Goal: Task Accomplishment & Management: Manage account settings

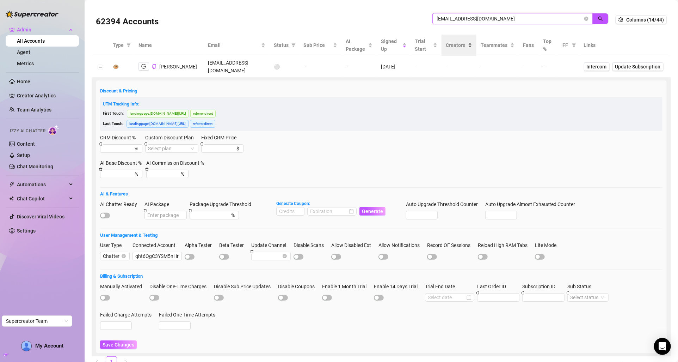
click at [470, 18] on input "wanjikumwash28@gmail.com" at bounding box center [510, 19] width 146 height 8
paste input "a3Ogqn5vtYRddbWkkXLS9bcv9mE2"
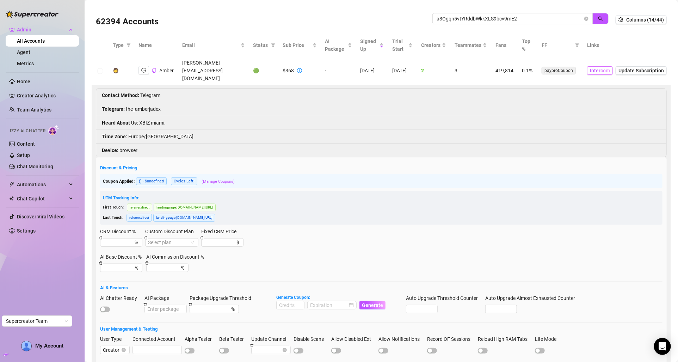
click at [609, 67] on span "Intercom" at bounding box center [600, 71] width 20 height 8
click at [444, 19] on input "a3Ogqn5vtYRddbWkkXLS9bcv9mE2" at bounding box center [510, 19] width 146 height 8
paste input "FFKqA768FETa4uLrERo0Ok2EqqG"
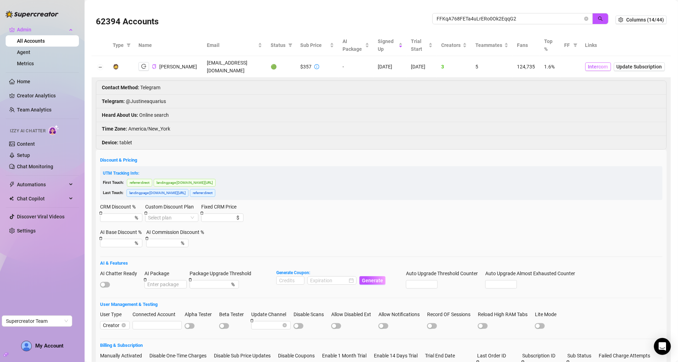
click at [589, 65] on span "Intercom" at bounding box center [599, 67] width 20 height 8
click at [482, 20] on input "FFKqA768FETa4uLrERo0Ok2EqqG2" at bounding box center [510, 19] width 146 height 8
paste input "VZUXyIsQJMhw4Y6ztcxHaLW6v3s"
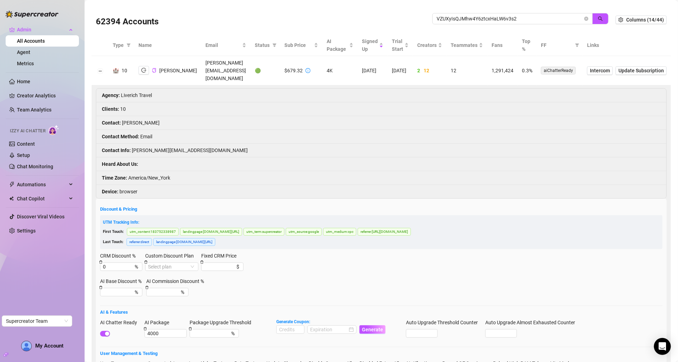
drag, startPoint x: 235, startPoint y: 67, endPoint x: 182, endPoint y: 67, distance: 53.6
click at [182, 67] on tr "🏰 10 David Vingiano david@liverich.travel 🟢 $679.32 4K 2/18/2023 2/18/2023 2 12…" at bounding box center [382, 70] width 580 height 29
click at [464, 22] on input "VZUXyIsQJMhw4Y6ztcxHaLW6v3s2" at bounding box center [510, 19] width 146 height 8
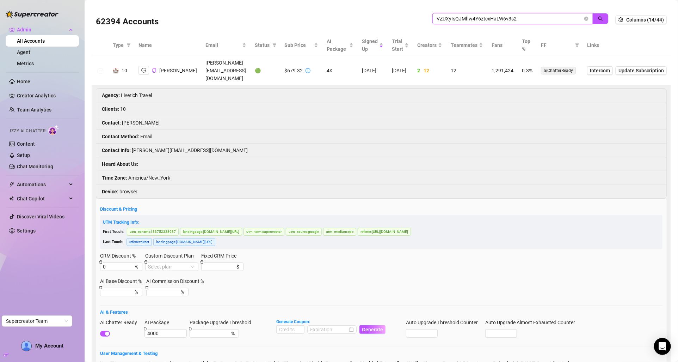
paste input "S8Wfo0W9wao4t68yjMyQQ85SXp"
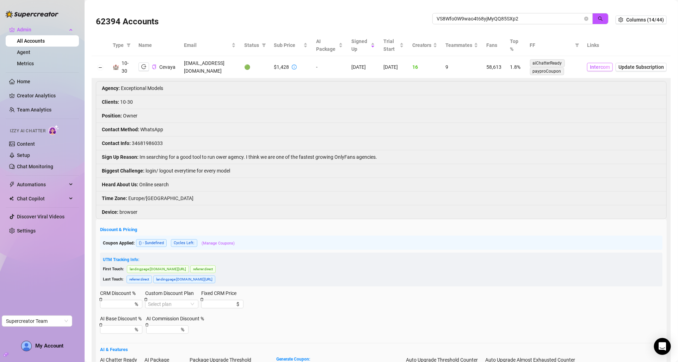
click at [603, 65] on span "Intercom" at bounding box center [600, 67] width 20 height 8
click at [463, 13] on span "VS8Wfo0W9wao4t68yjMyQQ85SXp2" at bounding box center [513, 18] width 160 height 11
click at [467, 21] on input "VS8Wfo0W9wao4t68yjMyQQ85SXp2" at bounding box center [510, 19] width 146 height 8
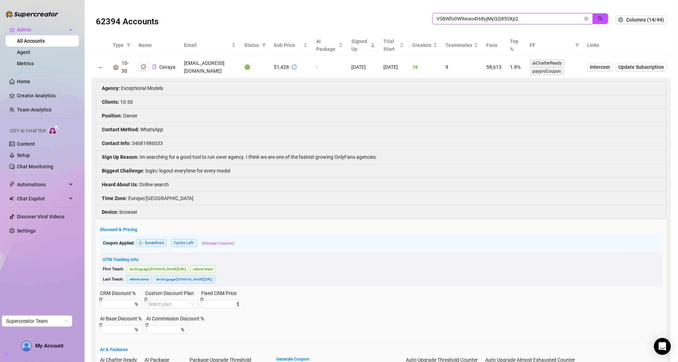
paste input "oKXO2hAMFFf9L8vF1lX1g3X3d2F"
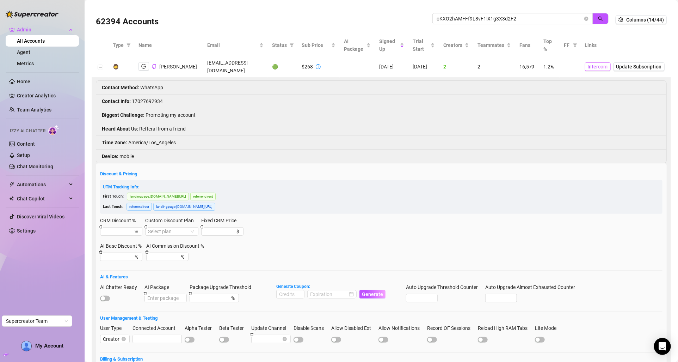
click at [602, 68] on span "Intercom" at bounding box center [598, 67] width 20 height 8
click at [145, 66] on icon "logout" at bounding box center [143, 66] width 5 height 5
click at [456, 17] on input "oKXO2hAMFFf9L8vF1lX1g3X3d2F2" at bounding box center [510, 19] width 146 height 8
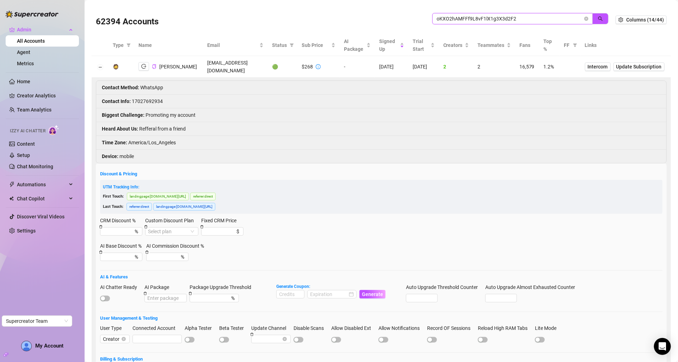
paste input "qh6YGmOghqhgYxZUgI9gk9pupqm"
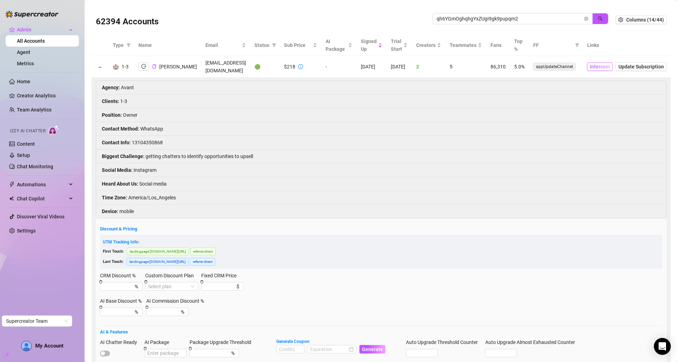
click at [602, 66] on span "Intercom" at bounding box center [600, 67] width 20 height 8
click at [143, 65] on icon "logout" at bounding box center [143, 66] width 5 height 5
click at [460, 18] on input "qh6YGmOghqhgYxZUgI9gk9pupqm2" at bounding box center [510, 19] width 146 height 8
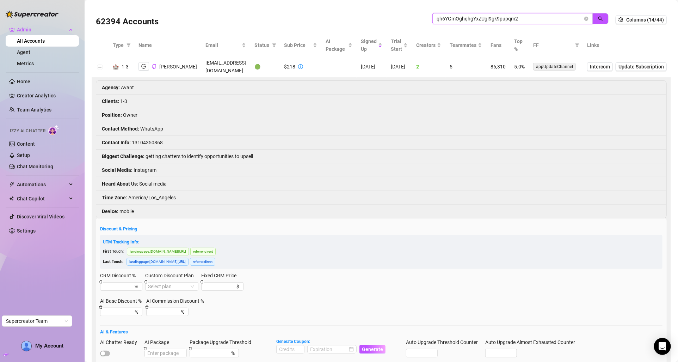
paste input "S3rqFMMjVvUvjH8Wr219hzRDPHh1"
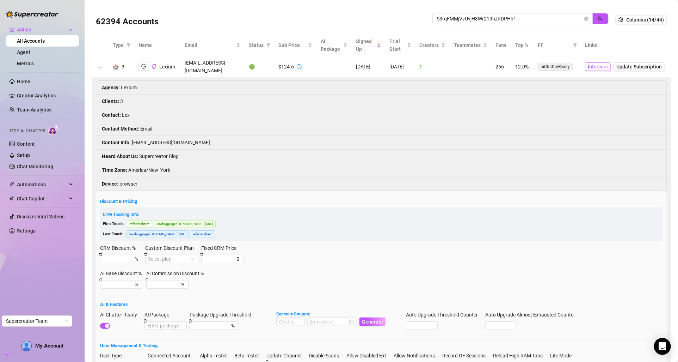
click at [597, 63] on span "Intercom" at bounding box center [598, 67] width 20 height 8
click at [297, 64] on icon "info-circle" at bounding box center [299, 66] width 5 height 5
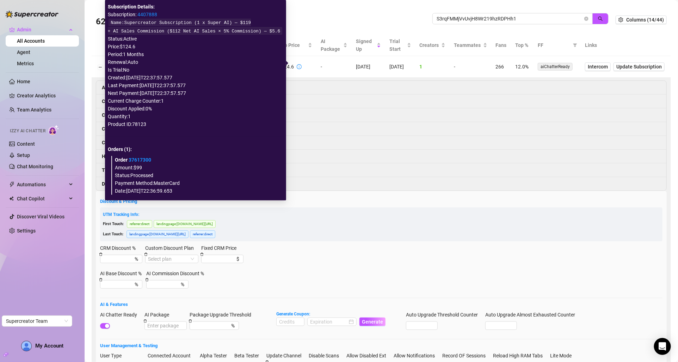
click at [148, 19] on span "Name: Supercreator Subscription (1 x Super AI) — $119 + AI Sales Commission ($1…" at bounding box center [196, 26] width 176 height 15
click at [152, 16] on link "4407888" at bounding box center [148, 15] width 20 height 6
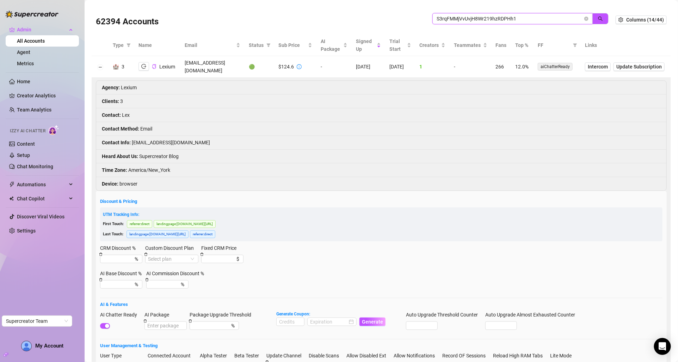
click at [463, 16] on input "S3rqFMMjVvUvjH8Wr219hzRDPHh1" at bounding box center [510, 19] width 146 height 8
paste input "bC06OWGoS0cLTfG3vpmDbvUVM412"
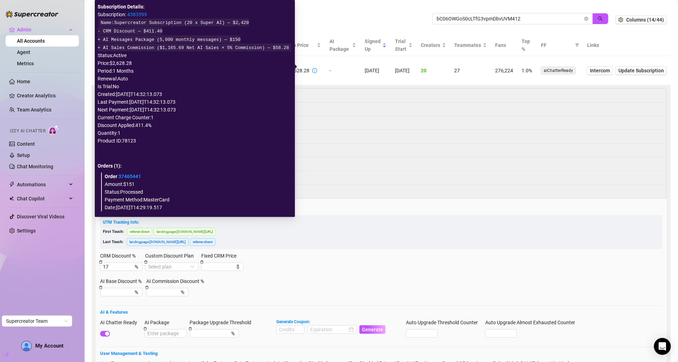
click at [145, 17] on link "4383599" at bounding box center [137, 15] width 20 height 6
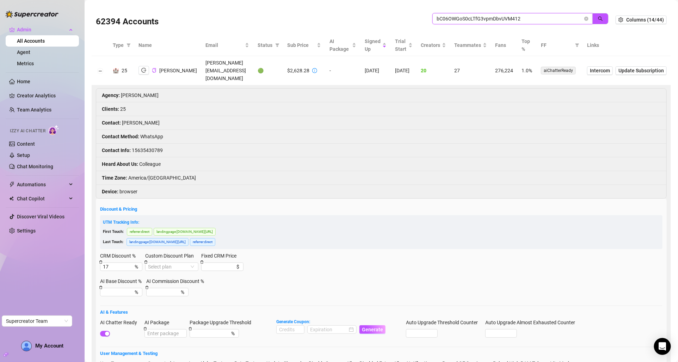
click at [464, 18] on input "bC06OWGoS0cLTfG3vpmDbvUVM412" at bounding box center [510, 19] width 146 height 8
paste input "S3rqFMMjVvUvjH8Wr219hzRDPHh1"
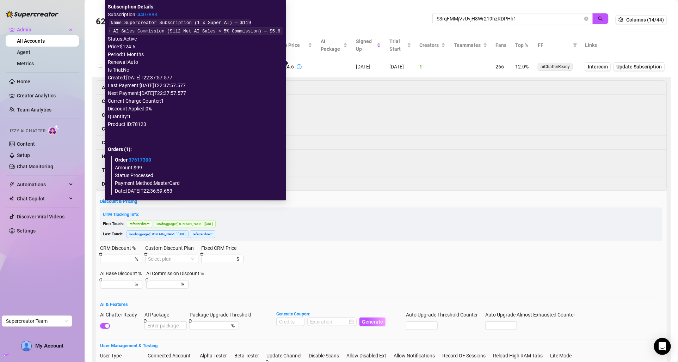
click at [299, 65] on icon "info-circle" at bounding box center [299, 66] width 1 height 2
click at [155, 14] on link "4407888" at bounding box center [148, 15] width 20 height 6
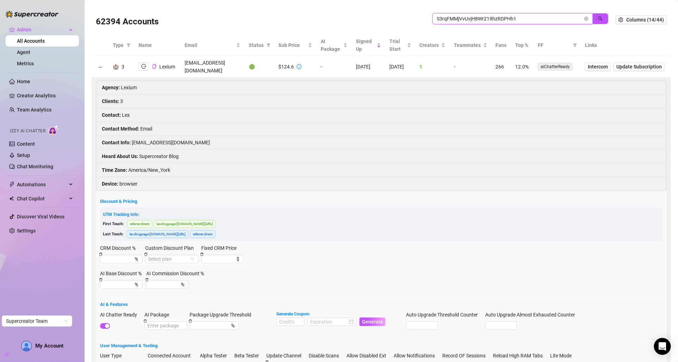
click at [458, 16] on input "S3rqFMMjVvUvjH8Wr219hzRDPHh1" at bounding box center [510, 19] width 146 height 8
paste input "1lUbMLGFkWMQXLGPQQfE8ip6Zul2"
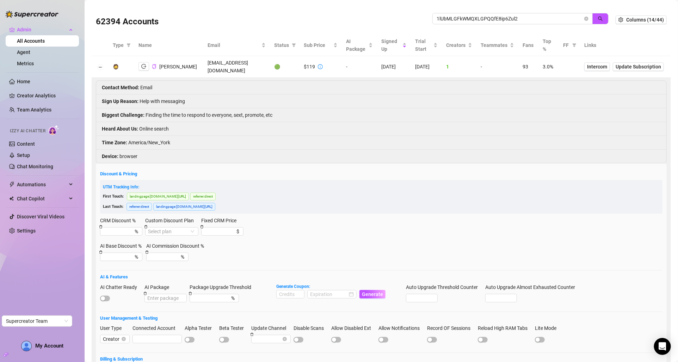
click at [318, 67] on icon "info-circle" at bounding box center [320, 66] width 5 height 5
click at [316, 69] on td "$119" at bounding box center [321, 67] width 42 height 22
click at [318, 68] on icon "info-circle" at bounding box center [320, 66] width 5 height 5
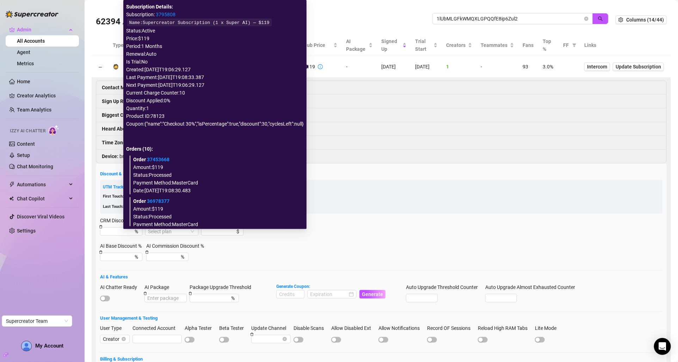
click at [170, 14] on link "3795808" at bounding box center [166, 15] width 20 height 6
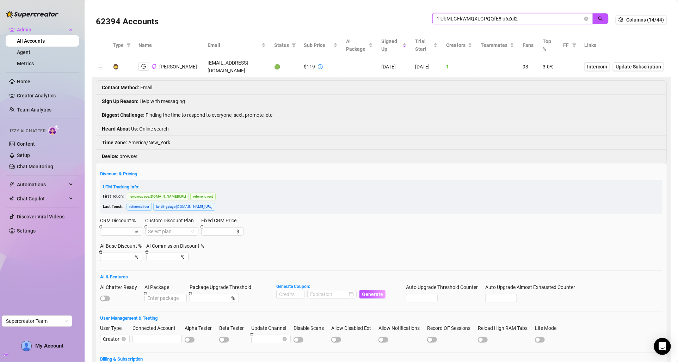
click at [452, 20] on input "1lUbMLGFkWMQXLGPQQfE8ip6Zul2" at bounding box center [510, 19] width 146 height 8
paste input "56C9uLbS5KYU4UDBciB1v4j3Yda"
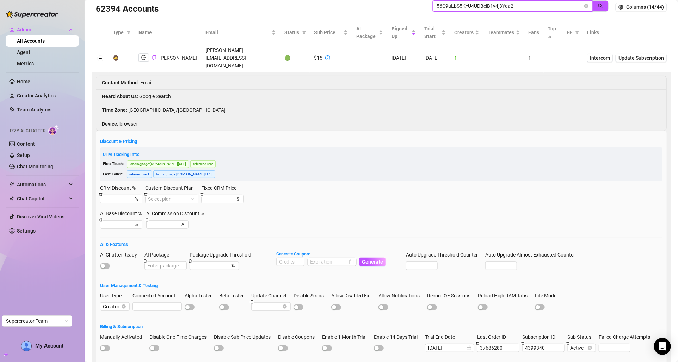
scroll to position [13, 0]
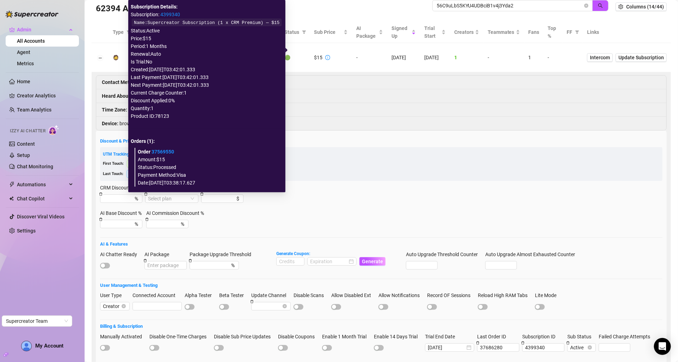
click at [176, 15] on link "4399340" at bounding box center [171, 15] width 20 height 6
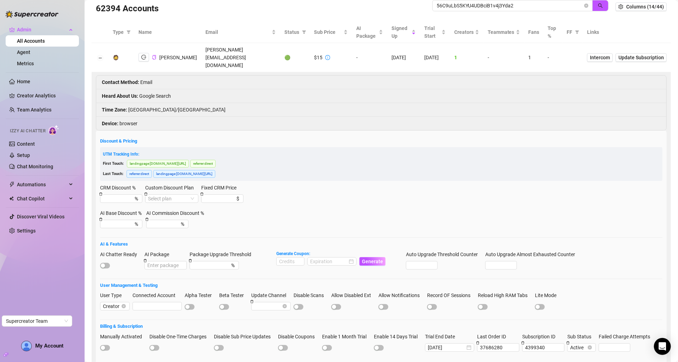
click at [360, 138] on h5 "Discount & Pricing" at bounding box center [381, 141] width 563 height 7
copy td "jim@happybears.net"
drag, startPoint x: 240, startPoint y: 50, endPoint x: 187, endPoint y: 50, distance: 52.5
click at [201, 50] on td "jim@happybears.net" at bounding box center [240, 57] width 79 height 29
click at [503, 6] on input "56C9uLbS5KYU4UDBciB1v4j3Yda2" at bounding box center [510, 6] width 146 height 8
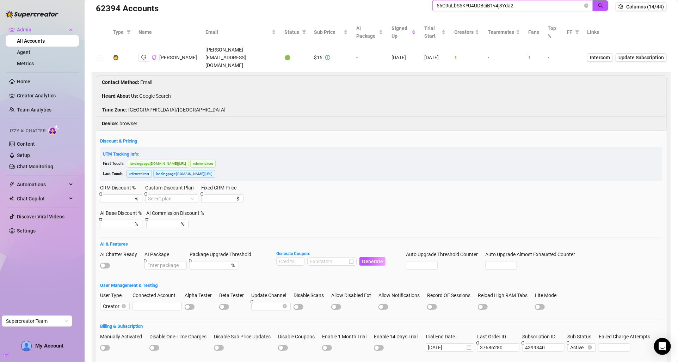
click at [503, 6] on input "56C9uLbS5KYU4UDBciB1v4j3Yda2" at bounding box center [510, 6] width 146 height 8
paste input "ieBuxSN5ySVrGstTmmkr6Fdd7CT"
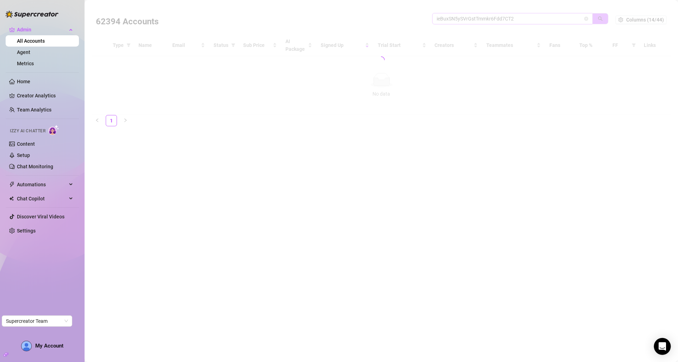
scroll to position [0, 0]
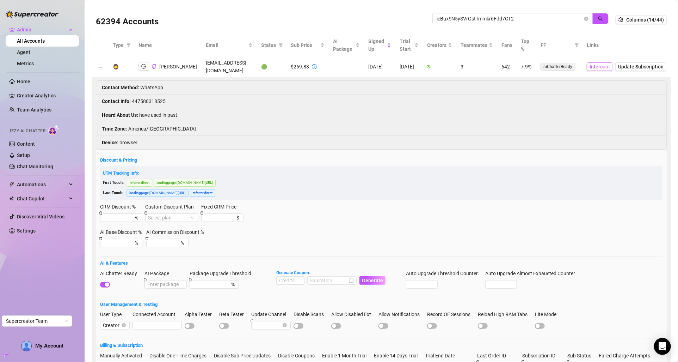
click at [590, 66] on span "Intercom" at bounding box center [600, 67] width 20 height 8
click at [470, 25] on div "ieBuxSN5ySVrGstTmmkr6Fdd7CT2" at bounding box center [521, 22] width 176 height 19
click at [473, 23] on span "ieBuxSN5ySVrGstTmmkr6Fdd7CT2" at bounding box center [513, 18] width 160 height 11
click at [479, 19] on input "ieBuxSN5ySVrGstTmmkr6Fdd7CT2" at bounding box center [510, 19] width 146 height 8
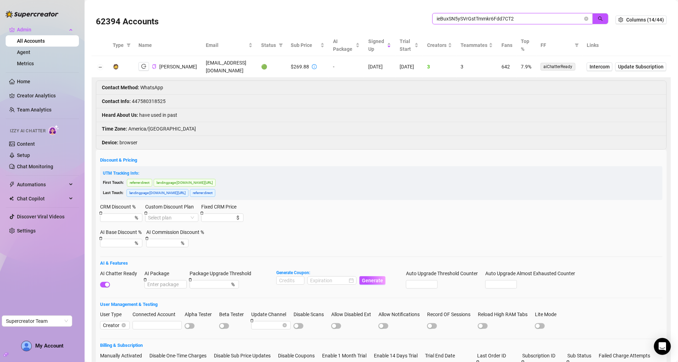
click at [479, 19] on input "ieBuxSN5ySVrGstTmmkr6Fdd7CT2" at bounding box center [510, 19] width 146 height 8
paste input "4zxUiW6zTfasxQ7NF9Kw4gQ67PC"
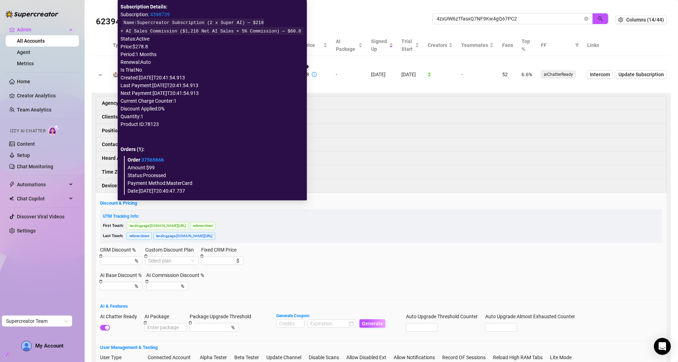
click at [312, 72] on icon "info-circle" at bounding box center [314, 74] width 5 height 5
click at [163, 17] on link "4398739" at bounding box center [160, 15] width 20 height 6
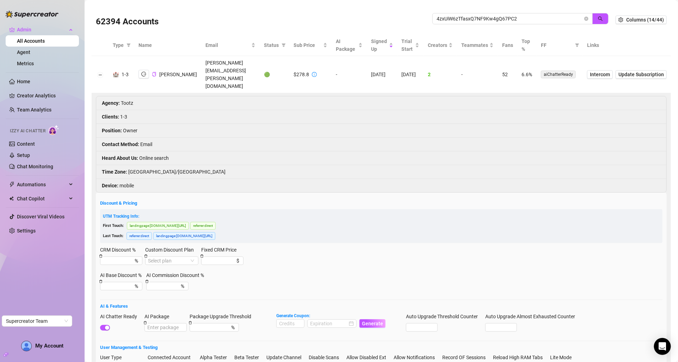
scroll to position [16, 0]
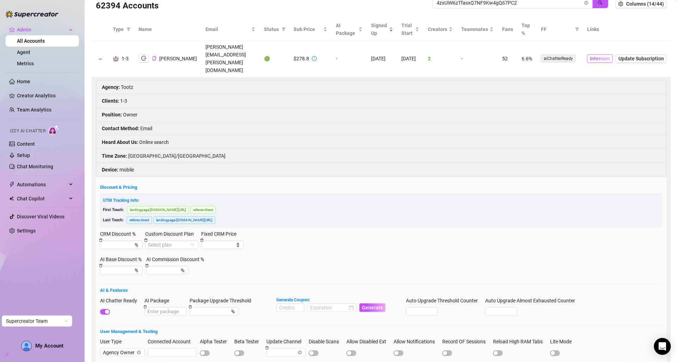
click at [597, 55] on span "Intercom" at bounding box center [600, 59] width 20 height 8
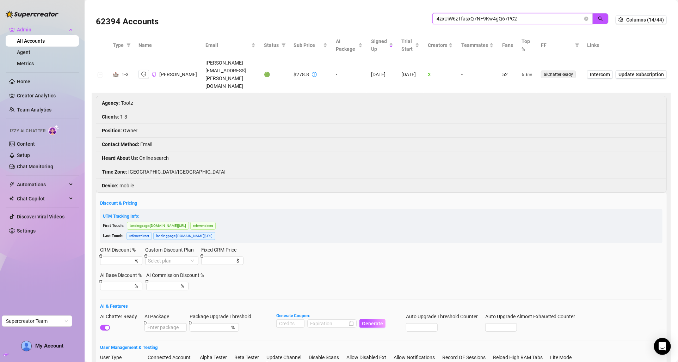
click at [463, 20] on input "4zxUiW6zTfasxQ7NF9Kw4gQ67PC2" at bounding box center [510, 19] width 146 height 8
paste input "gxe01Ftd20Vsn07BVcYDic57B69"
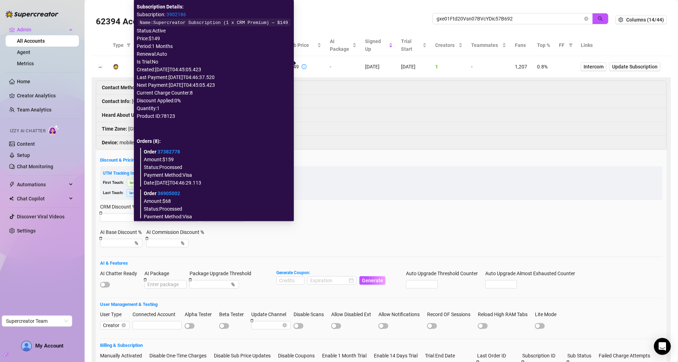
click at [302, 64] on icon "info-circle" at bounding box center [304, 66] width 5 height 5
click at [165, 153] on link "37382778" at bounding box center [169, 152] width 23 height 6
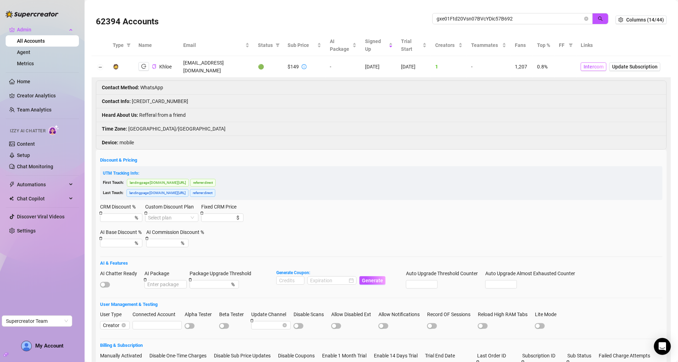
click at [589, 64] on span "Intercom" at bounding box center [594, 67] width 20 height 8
click at [463, 15] on input "gxe01Ftd20Vsn07BVcYDic57B692" at bounding box center [510, 19] width 146 height 8
paste input "yrvANOsbwPRx4tbJgihlFocvPto"
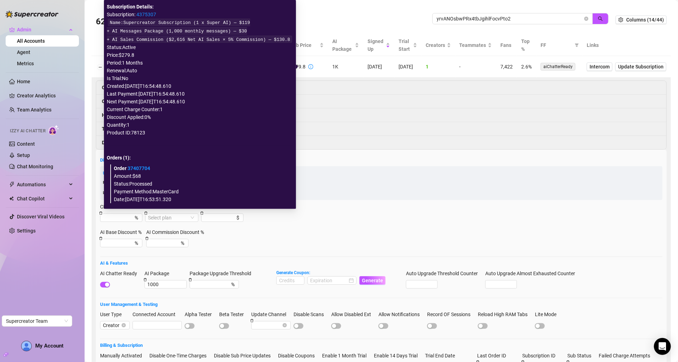
click at [143, 169] on link "37407704" at bounding box center [139, 168] width 23 height 6
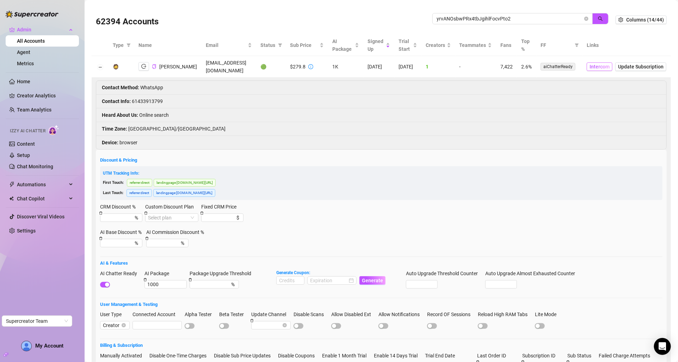
click at [603, 69] on span "Intercom" at bounding box center [600, 67] width 20 height 8
click at [146, 67] on button "button" at bounding box center [144, 66] width 11 height 8
click at [469, 14] on span "yrvANOsbwPRx4tbJgihlFocvPto2" at bounding box center [513, 18] width 160 height 11
click at [471, 18] on input "yrvANOsbwPRx4tbJgihlFocvPto2" at bounding box center [510, 19] width 146 height 8
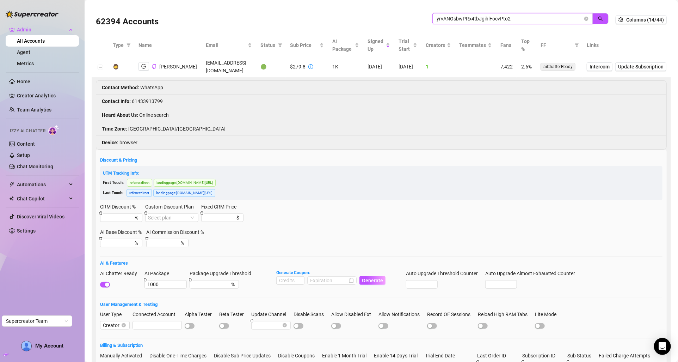
click at [471, 18] on input "yrvANOsbwPRx4tbJgihlFocvPto2" at bounding box center [510, 19] width 146 height 8
paste input "Dwd0slB02lgs9GKrcDSTkAVrOat"
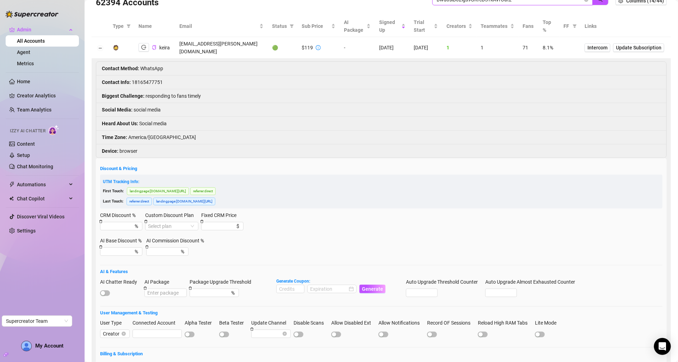
scroll to position [25, 0]
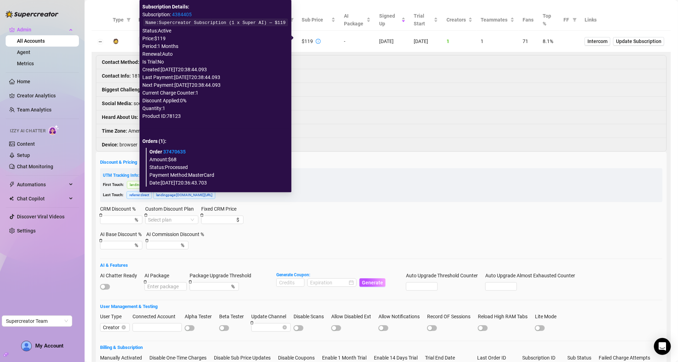
click at [318, 40] on icon "info-circle" at bounding box center [318, 41] width 1 height 2
click at [172, 150] on link "37470635" at bounding box center [174, 152] width 23 height 6
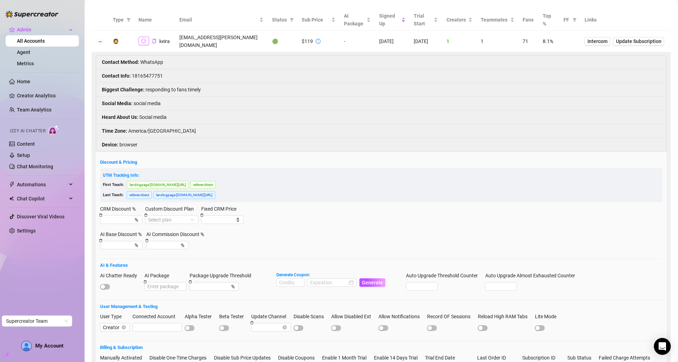
click at [140, 37] on button "button" at bounding box center [144, 41] width 11 height 8
click at [213, 39] on td "keekee.boyle@gmail.com" at bounding box center [221, 42] width 93 height 22
copy td "keekee.boyle@gmail.com"
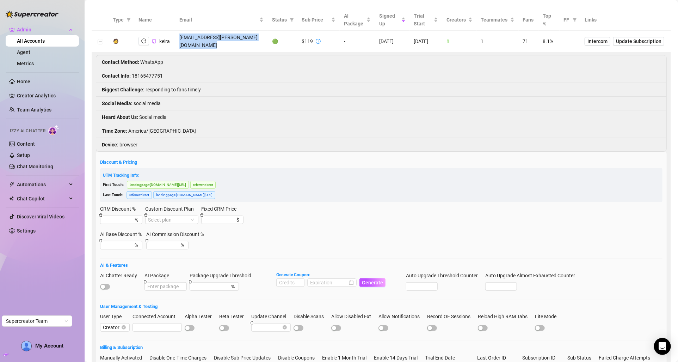
copy td "keekee.boyle@gmail.com"
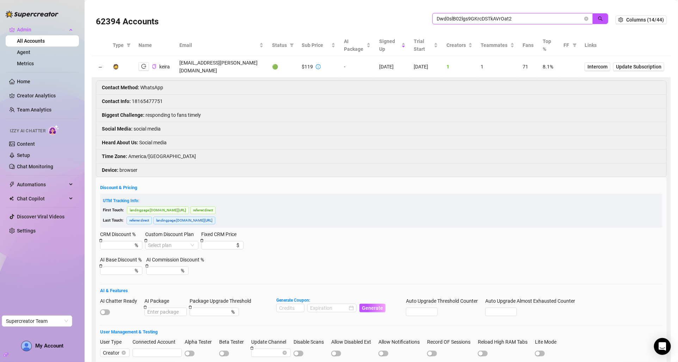
click at [560, 20] on input "Dwd0slB02lgs9GKrcDSTkAVrOat2" at bounding box center [510, 19] width 146 height 8
paste input "scott.sutherland@live.com."
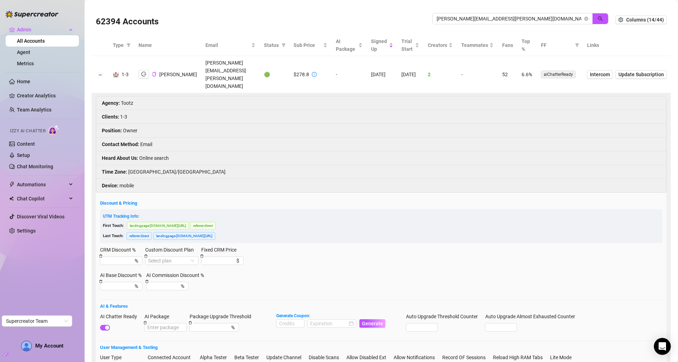
copy tr "scott.sutherland@live.com.au"
drag, startPoint x: 262, startPoint y: 68, endPoint x: 184, endPoint y: 68, distance: 77.9
click at [184, 68] on tr "🏰 1-3 Scott Sutherland scott.sutherland@live.com.au 🟢 $278.8 - 8/18/2025 8/18/2…" at bounding box center [382, 74] width 580 height 37
click at [457, 21] on input "scott.sutherland@live.com." at bounding box center [510, 19] width 146 height 8
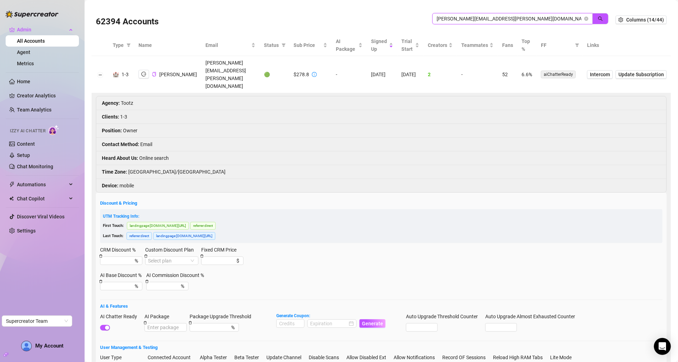
click at [457, 21] on input "scott.sutherland@live.com." at bounding box center [510, 19] width 146 height 8
paste input "tesshomann@gmail.com"
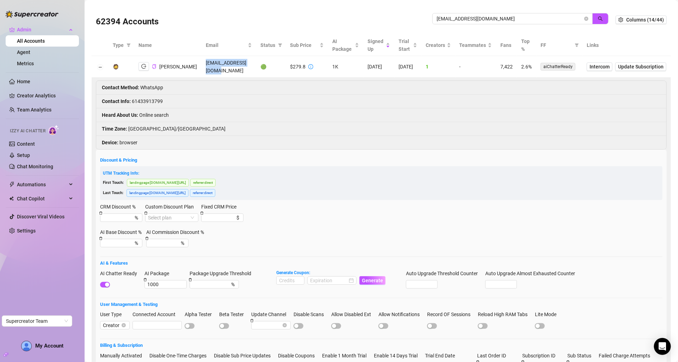
copy td "tesshomann@gmail.com"
drag, startPoint x: 243, startPoint y: 68, endPoint x: 185, endPoint y: 67, distance: 57.5
click at [202, 67] on td "tesshomann@gmail.com" at bounding box center [229, 67] width 55 height 22
click at [491, 19] on input "tesshomann@gmail.com" at bounding box center [510, 19] width 146 height 8
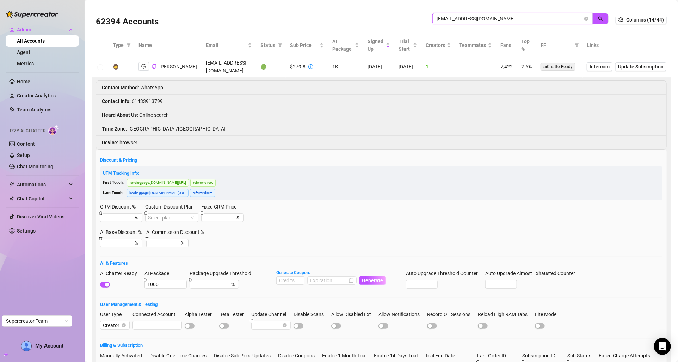
click at [491, 19] on input "tesshomann@gmail.com" at bounding box center [510, 19] width 146 height 8
paste input "campo-intermedio0m@icloud"
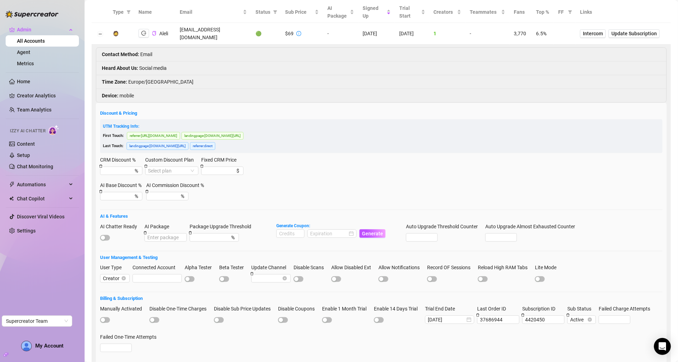
scroll to position [33, 0]
click at [108, 241] on span "button" at bounding box center [105, 238] width 10 height 6
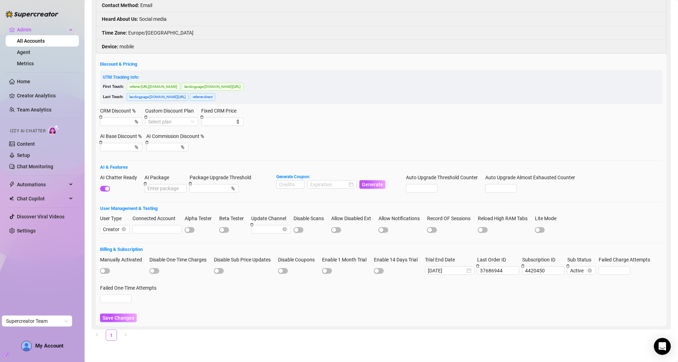
scroll to position [83, 0]
click at [114, 323] on div "Discount & Pricing UTM Tracking Info: First Touch: referrer : https://www.super…" at bounding box center [381, 190] width 571 height 273
click at [118, 317] on span "Save Changes" at bounding box center [119, 318] width 32 height 6
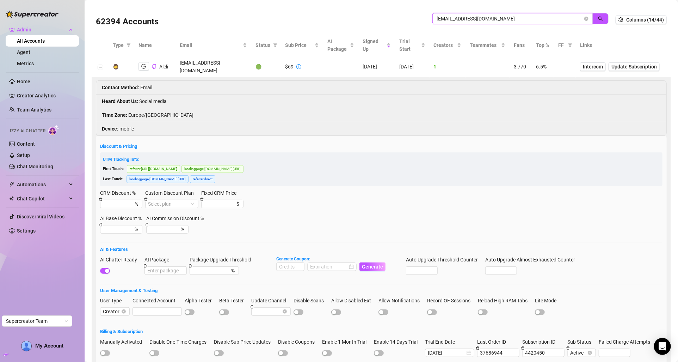
click at [442, 21] on input "campo-intermedio0m@icloud.com" at bounding box center [510, 19] width 146 height 8
paste input "AmyFabooboo@gmail"
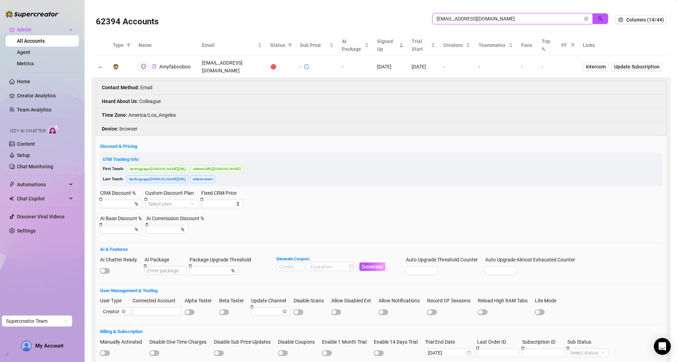
click at [495, 18] on input "AmyFabooboo@gmail.com" at bounding box center [510, 19] width 146 height 8
paste input "parkerkelliher"
type input "parkerkelliher@gmail.com"
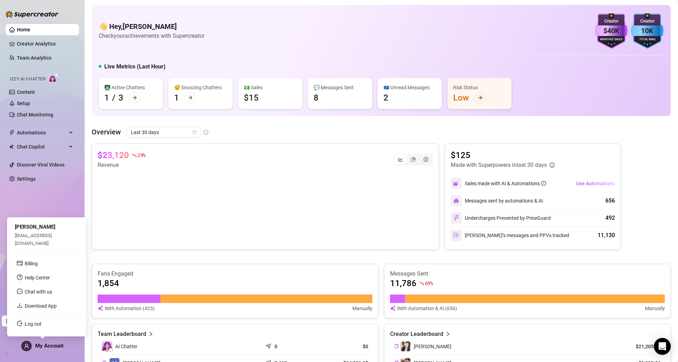
click at [46, 349] on div "My Account" at bounding box center [42, 346] width 42 height 11
click at [38, 265] on link "Billing" at bounding box center [31, 264] width 13 height 6
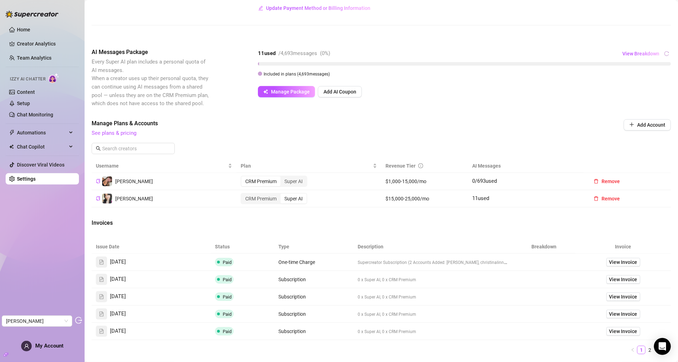
scroll to position [116, 0]
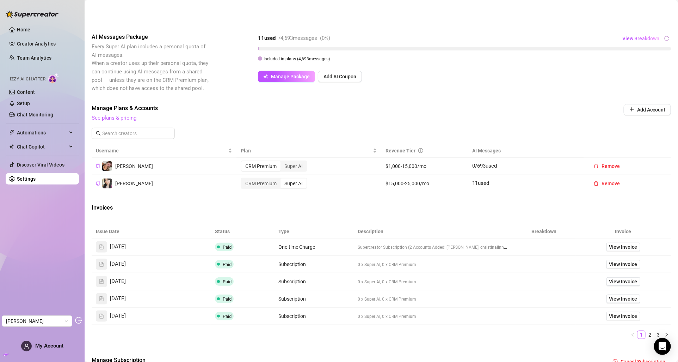
click at [378, 262] on span "0 x Super AI, 0 x CRM Premium" at bounding box center [387, 264] width 59 height 5
click at [632, 260] on span "View Invoice" at bounding box center [624, 264] width 28 height 8
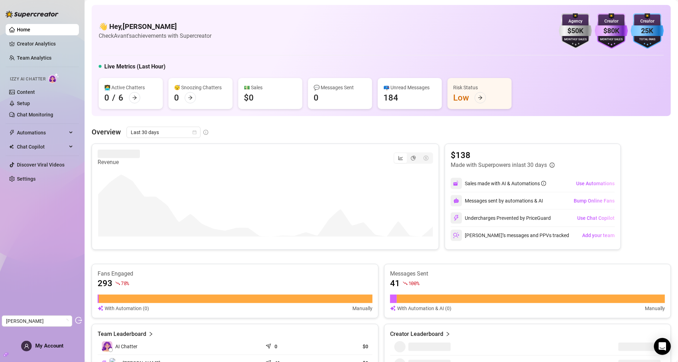
click at [50, 344] on span "My Account" at bounding box center [49, 345] width 28 height 6
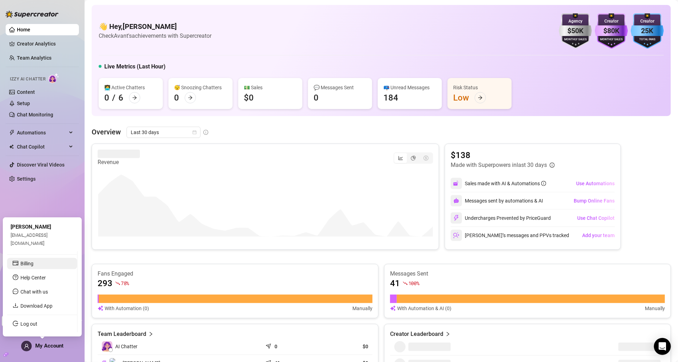
click at [33, 266] on link "Billing" at bounding box center [26, 264] width 13 height 6
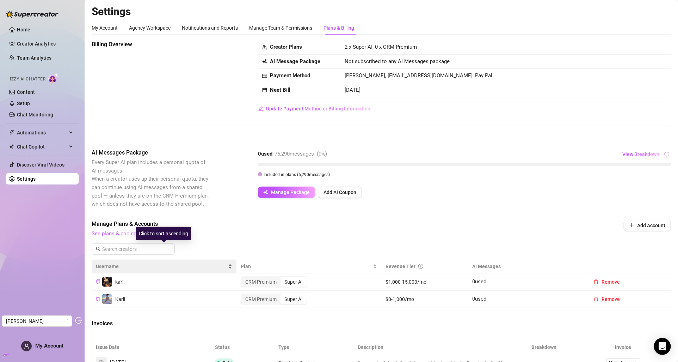
scroll to position [164, 0]
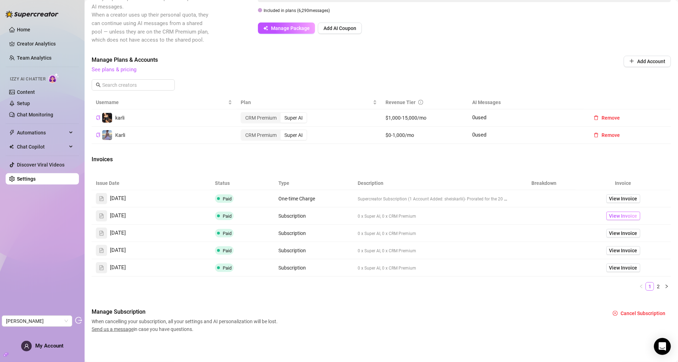
click at [624, 215] on span "View Invoice" at bounding box center [624, 216] width 28 height 8
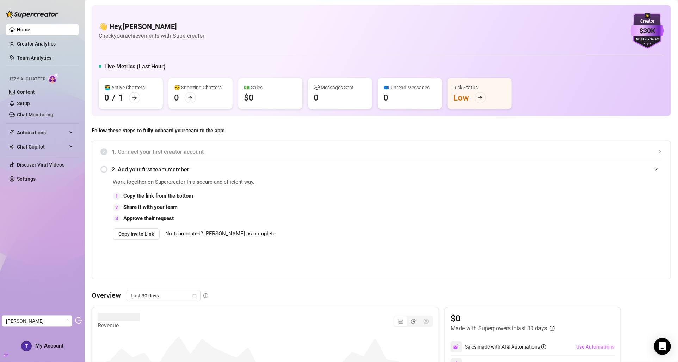
click at [49, 345] on span "My Account" at bounding box center [49, 345] width 28 height 6
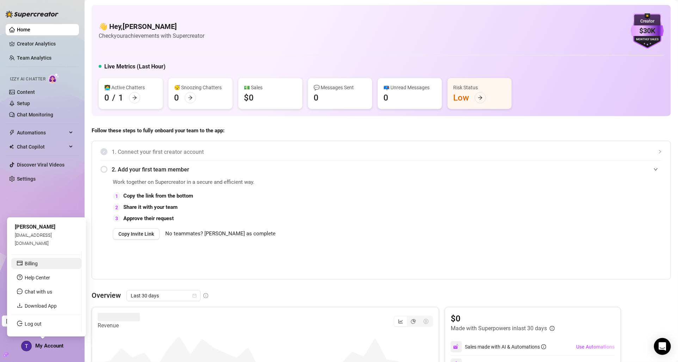
click at [38, 263] on link "Billing" at bounding box center [31, 264] width 13 height 6
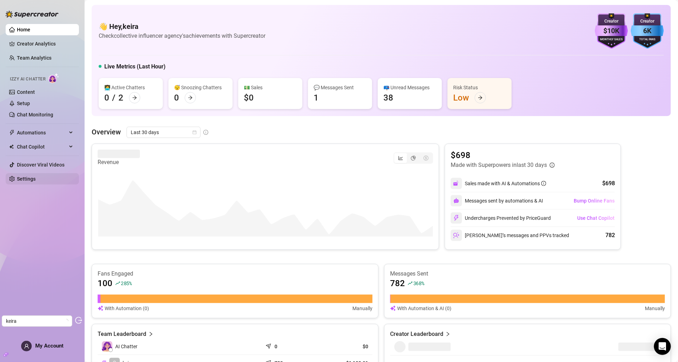
click at [36, 182] on link "Settings" at bounding box center [26, 179] width 19 height 6
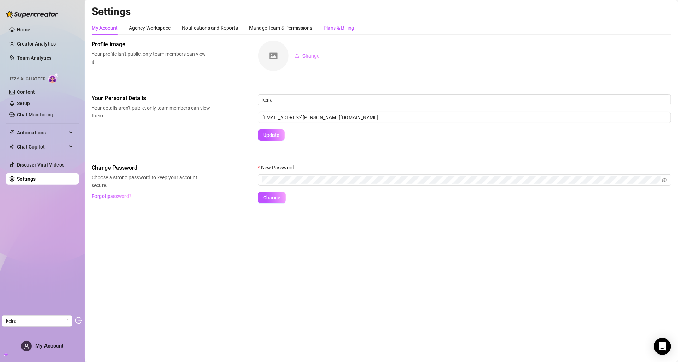
click at [327, 26] on div "Plans & Billing" at bounding box center [339, 28] width 31 height 8
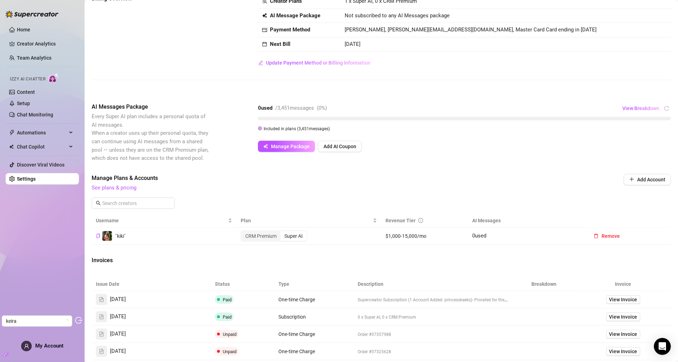
scroll to position [70, 0]
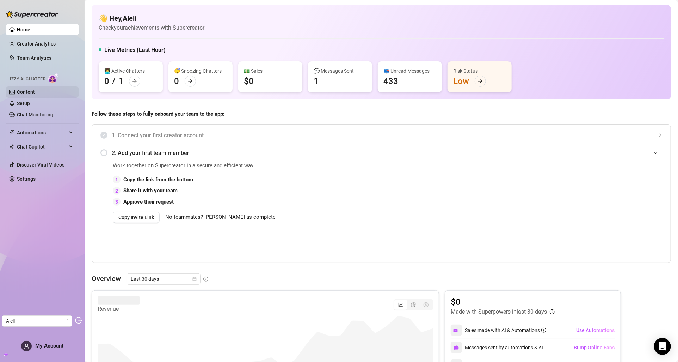
click at [35, 90] on link "Content" at bounding box center [26, 92] width 18 height 6
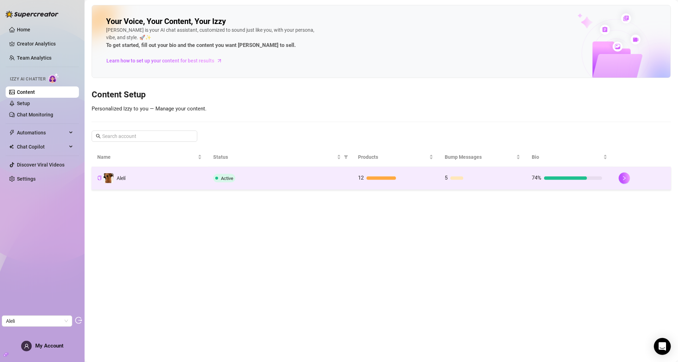
click at [268, 178] on div "Active" at bounding box center [280, 178] width 134 height 8
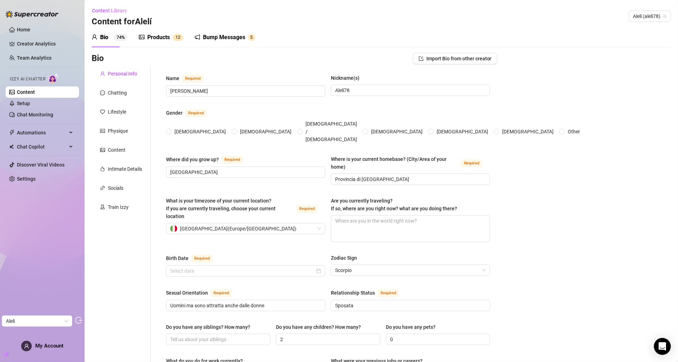
radio input "true"
type input "November 21st, 1978"
click at [120, 210] on div "Train Izzy" at bounding box center [118, 207] width 21 height 8
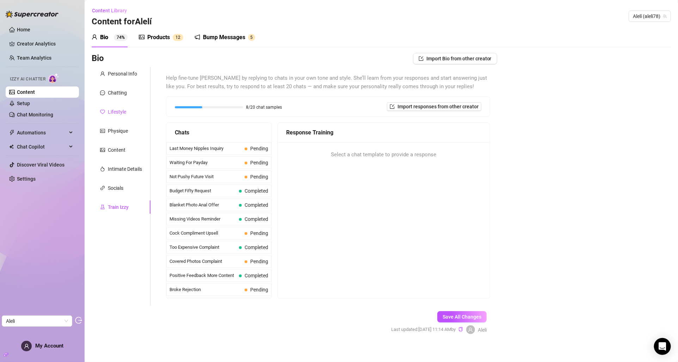
click at [122, 111] on div "Lifestyle" at bounding box center [117, 112] width 18 height 8
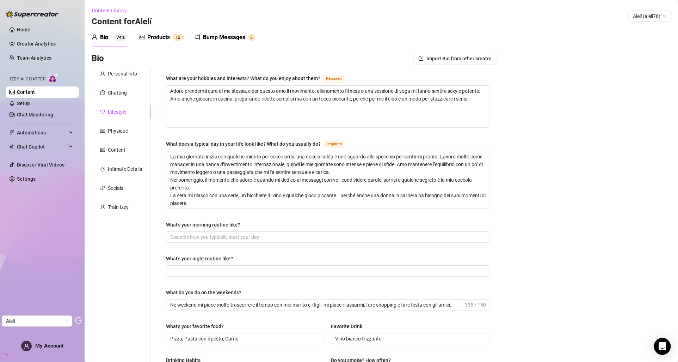
click at [118, 142] on div "Personal Info Chatting Lifestyle Physique Content Intimate Details Socials Trai…" at bounding box center [121, 312] width 59 height 491
click at [122, 132] on div "Physique" at bounding box center [118, 131] width 20 height 8
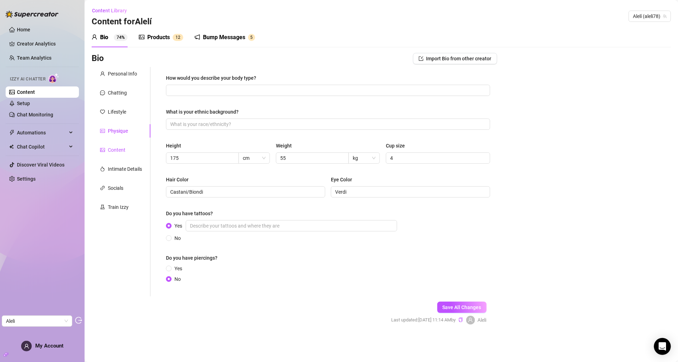
click at [122, 149] on div "Content" at bounding box center [117, 150] width 18 height 8
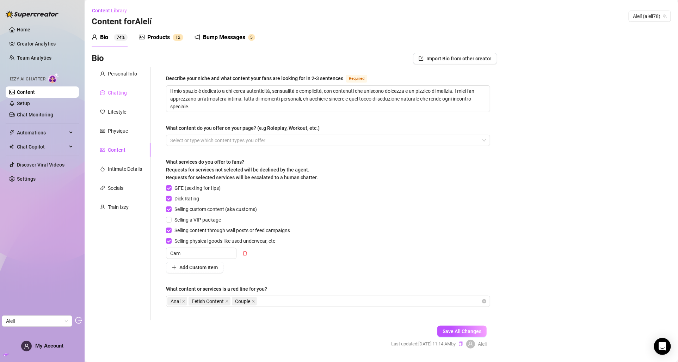
click at [120, 97] on div "Chatting" at bounding box center [121, 92] width 59 height 13
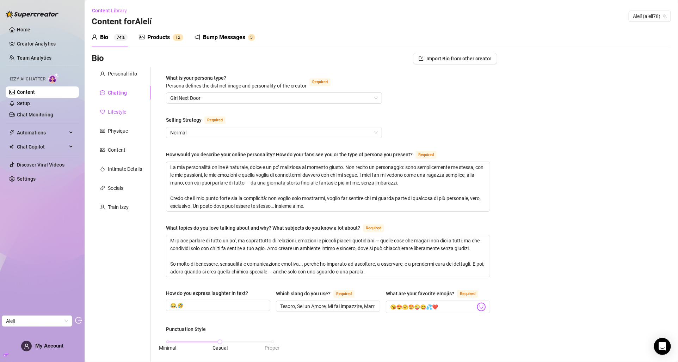
click at [120, 113] on div "Lifestyle" at bounding box center [117, 112] width 18 height 8
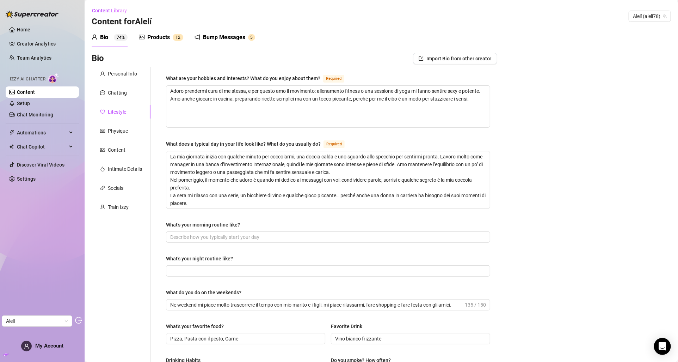
click at [165, 41] on div "Products" at bounding box center [158, 37] width 23 height 8
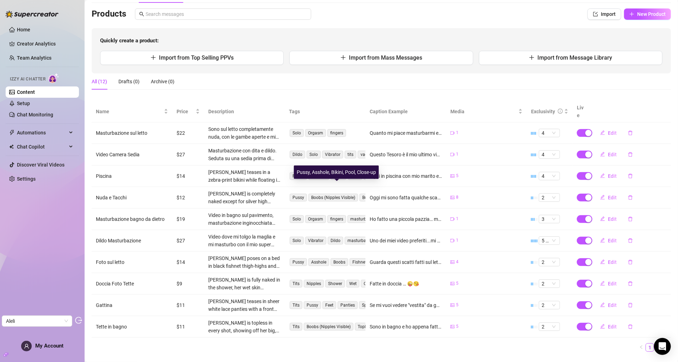
scroll to position [52, 0]
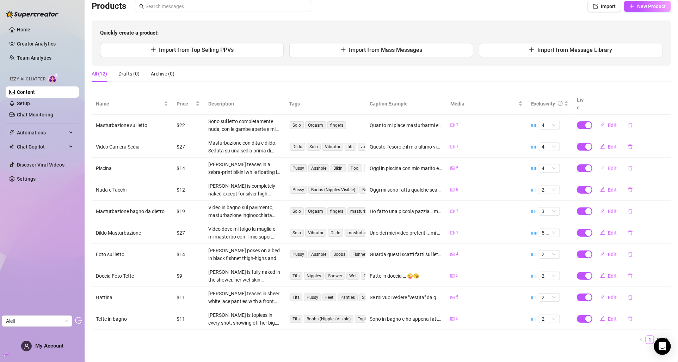
click at [621, 163] on button "Edit" at bounding box center [609, 168] width 28 height 11
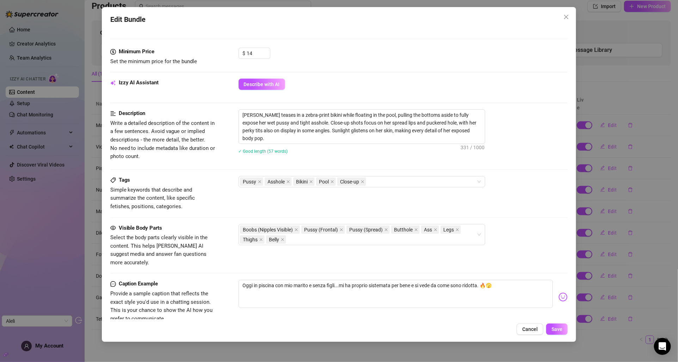
scroll to position [251, 0]
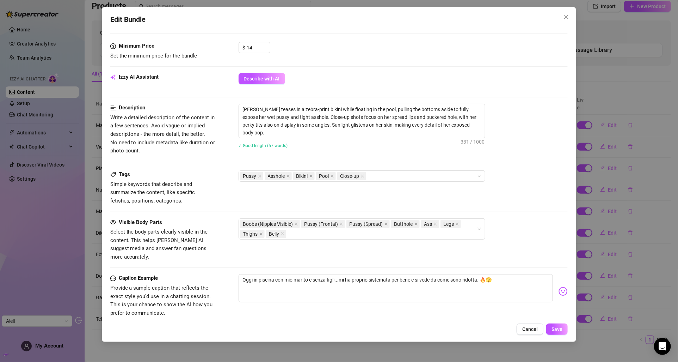
click at [644, 145] on div "Edit Bundle Account Alelí (@aleli78) Name Name is for your internal organizatio…" at bounding box center [339, 181] width 678 height 362
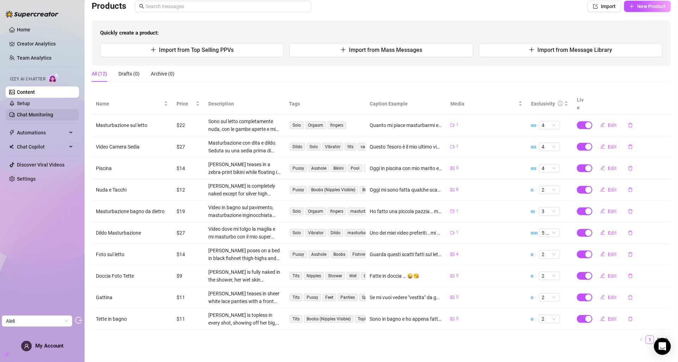
click at [48, 112] on link "Chat Monitoring" at bounding box center [35, 115] width 36 height 6
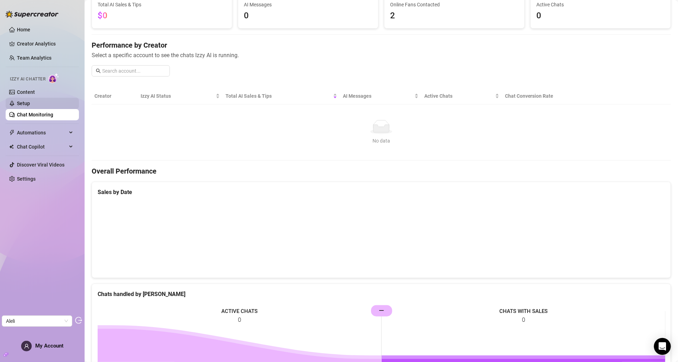
click at [30, 103] on link "Setup" at bounding box center [23, 103] width 13 height 6
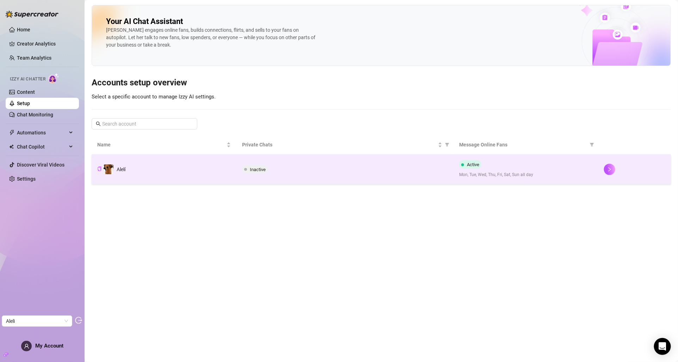
click at [216, 170] on td "Alelí" at bounding box center [164, 169] width 145 height 30
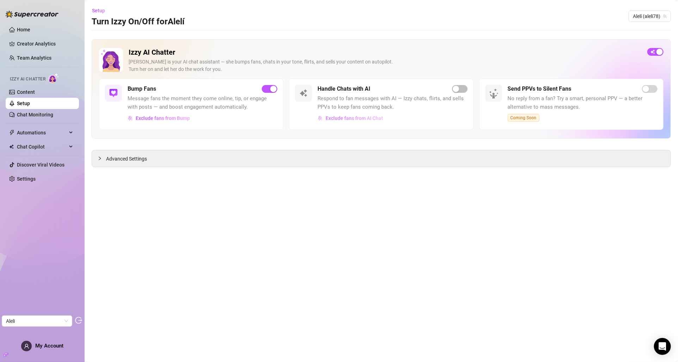
click at [340, 116] on span "Exclude fans from AI Chat" at bounding box center [354, 118] width 57 height 6
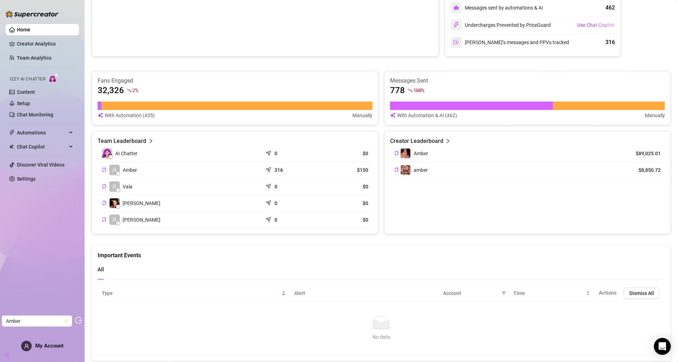
scroll to position [195, 0]
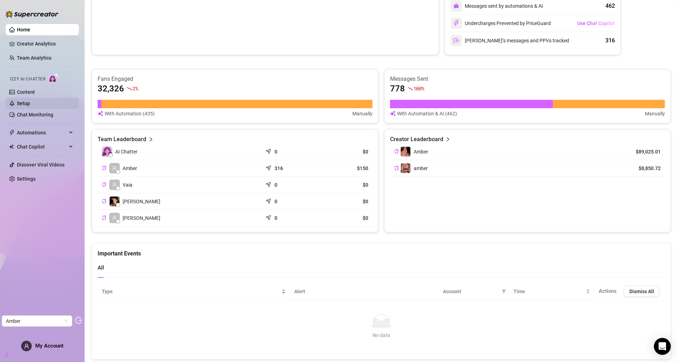
click at [30, 104] on link "Setup" at bounding box center [23, 103] width 13 height 6
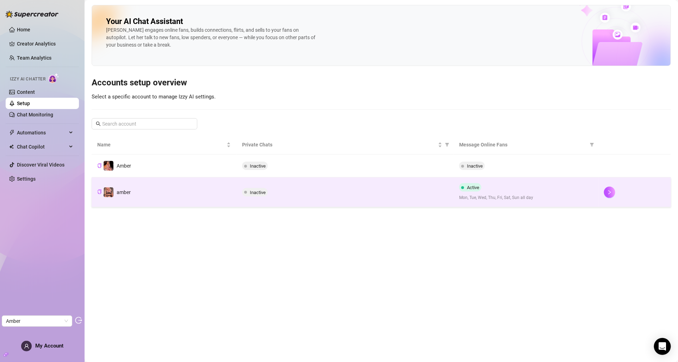
click at [297, 189] on div "Inactive" at bounding box center [345, 192] width 206 height 8
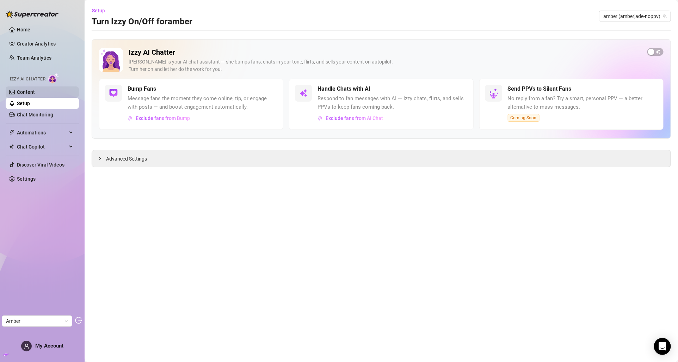
click at [35, 89] on link "Content" at bounding box center [26, 92] width 18 height 6
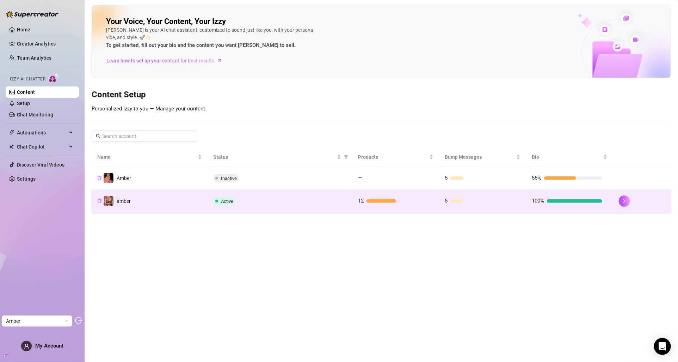
click at [246, 204] on div "Active" at bounding box center [280, 201] width 134 height 8
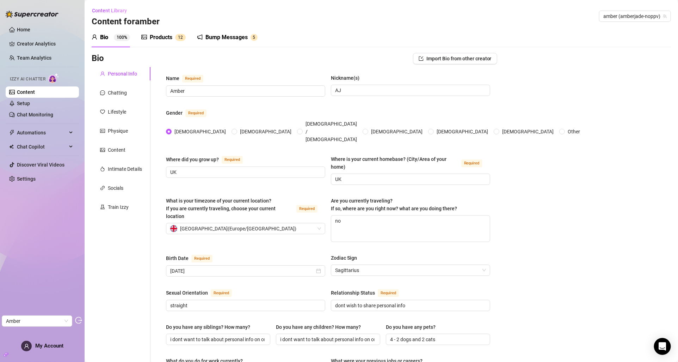
click at [121, 101] on div "Personal Info Chatting Lifestyle Physique Content Intimate Details Socials Trai…" at bounding box center [121, 362] width 59 height 591
click at [120, 96] on div "Chatting" at bounding box center [117, 93] width 19 height 8
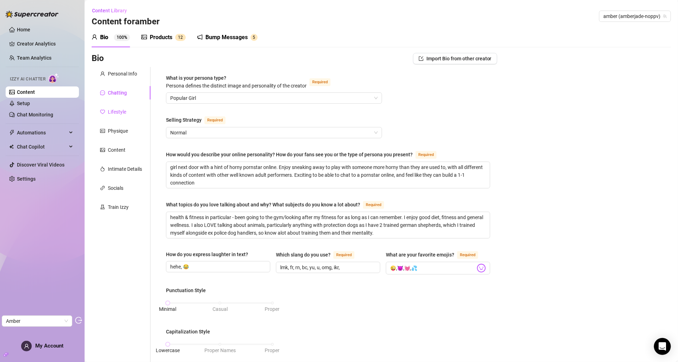
click at [120, 109] on div "Lifestyle" at bounding box center [117, 112] width 18 height 8
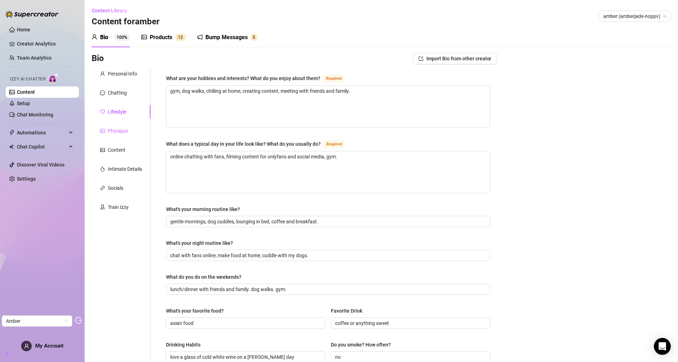
click at [117, 137] on div "Physique" at bounding box center [121, 130] width 59 height 13
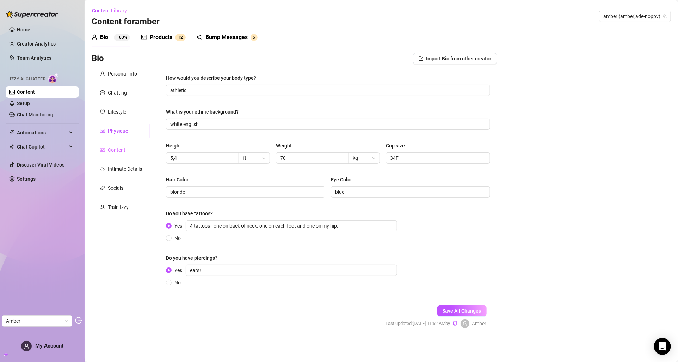
click at [116, 154] on div "Content" at bounding box center [121, 149] width 59 height 13
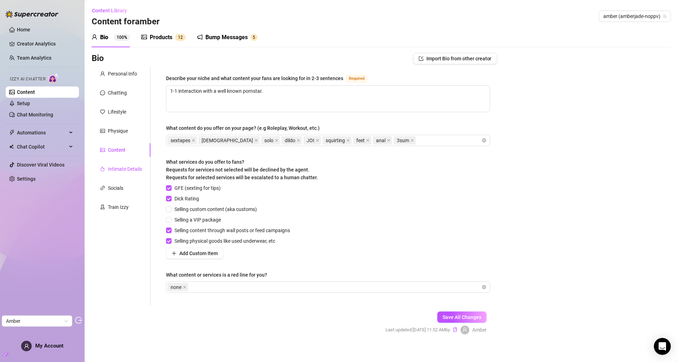
click at [116, 167] on div "Intimate Details" at bounding box center [125, 169] width 34 height 8
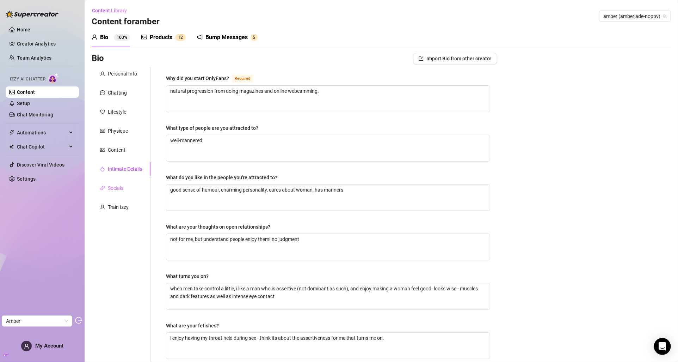
click at [114, 193] on div "Socials" at bounding box center [121, 187] width 59 height 13
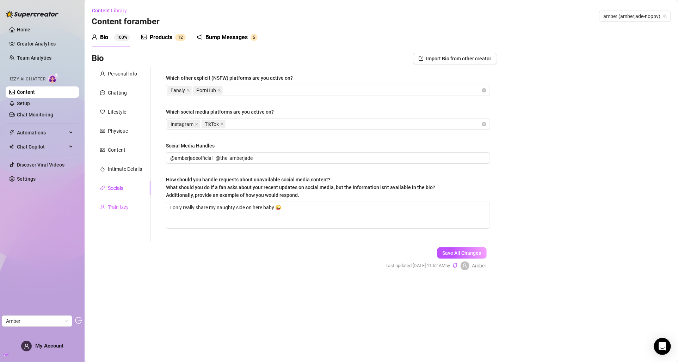
click at [114, 202] on div "Train Izzy" at bounding box center [121, 206] width 59 height 13
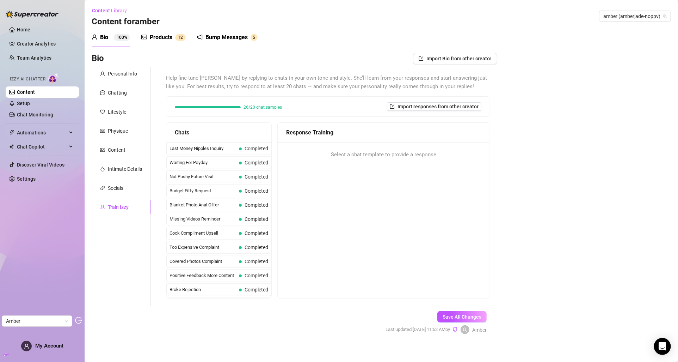
click at [148, 31] on div "Products 1 2" at bounding box center [163, 38] width 44 height 20
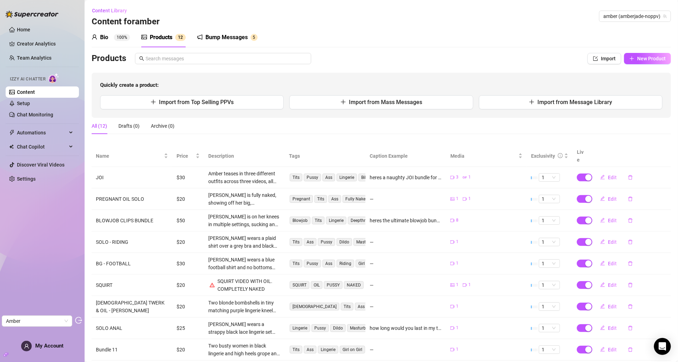
scroll to position [52, 0]
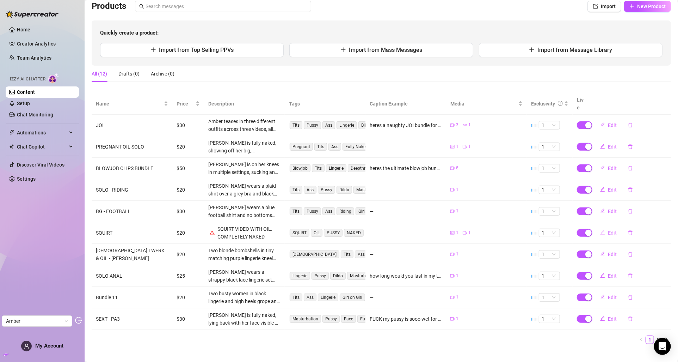
click at [620, 227] on button "Edit" at bounding box center [609, 232] width 28 height 11
type textarea "Type your message here..."
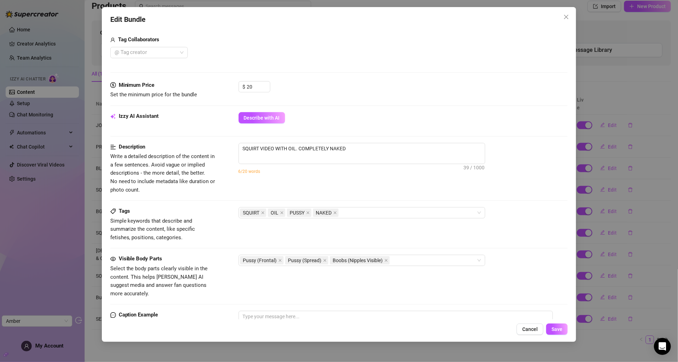
scroll to position [156, 0]
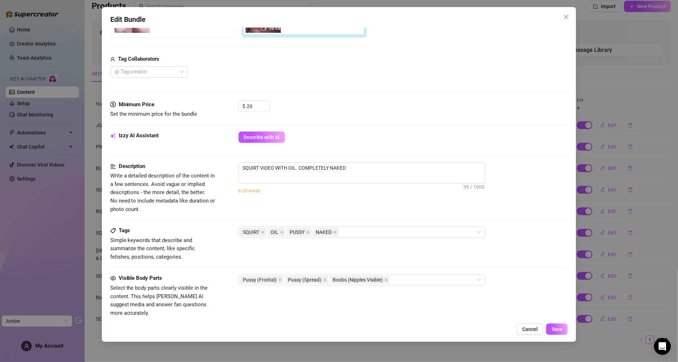
click at [604, 172] on div "Edit Bundle Account amber (@amberjade-noppv) Name Name is for your internal org…" at bounding box center [339, 181] width 678 height 362
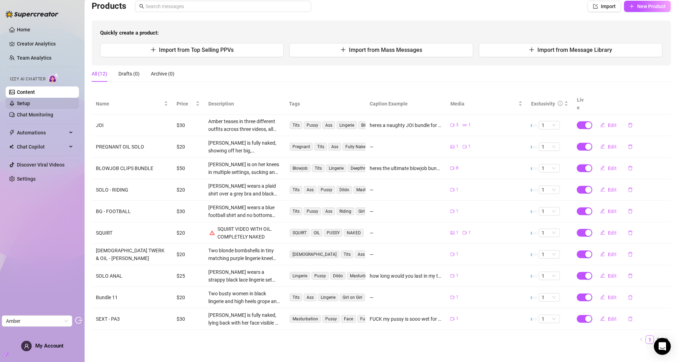
click at [30, 106] on link "Setup" at bounding box center [23, 103] width 13 height 6
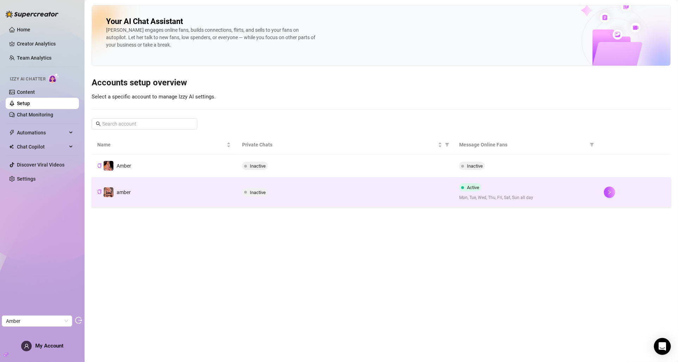
click at [279, 188] on div "Inactive" at bounding box center [345, 192] width 206 height 8
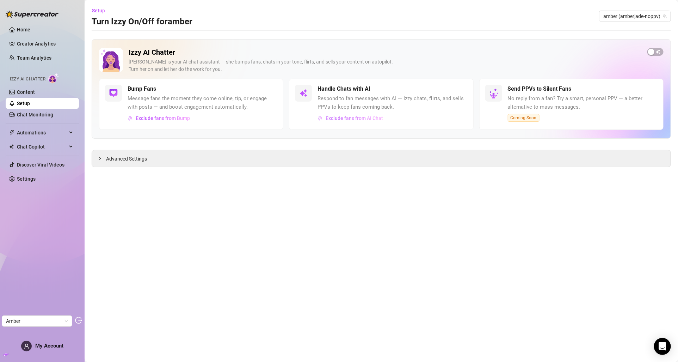
click at [337, 120] on span "Exclude fans from AI Chat" at bounding box center [354, 118] width 57 height 6
